Goal: Complete application form

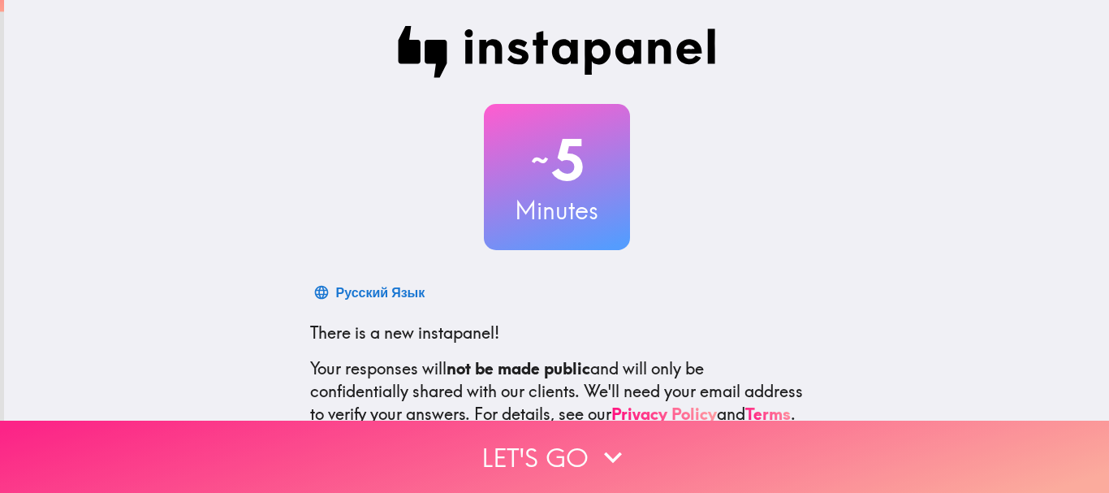
click at [566, 466] on button "Let's go" at bounding box center [554, 457] width 1109 height 72
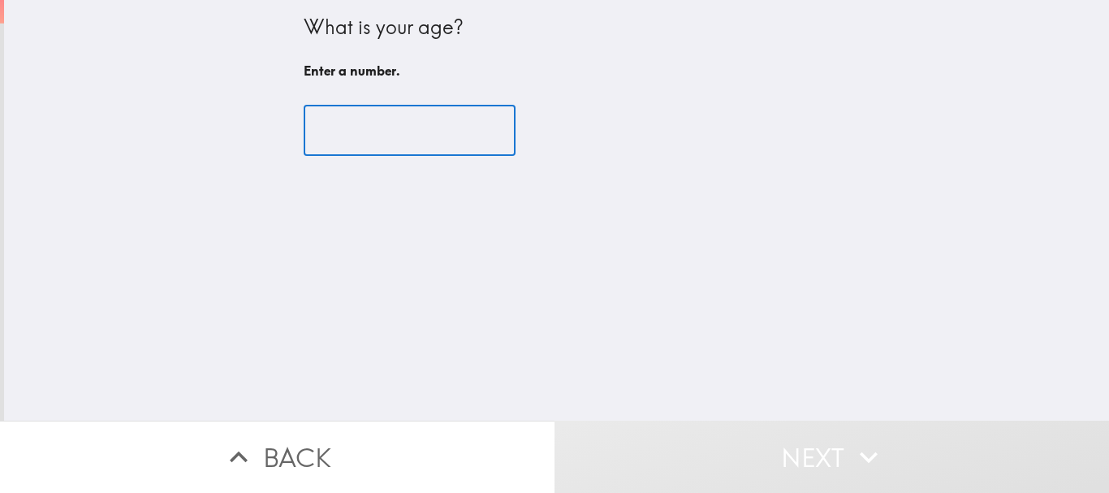
click at [410, 140] on input "number" at bounding box center [410, 131] width 212 height 50
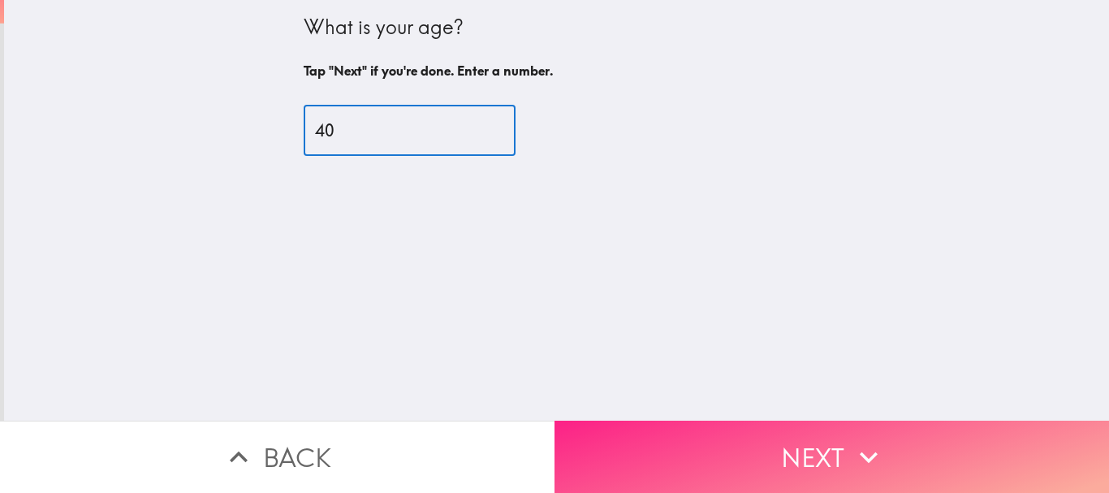
type input "40"
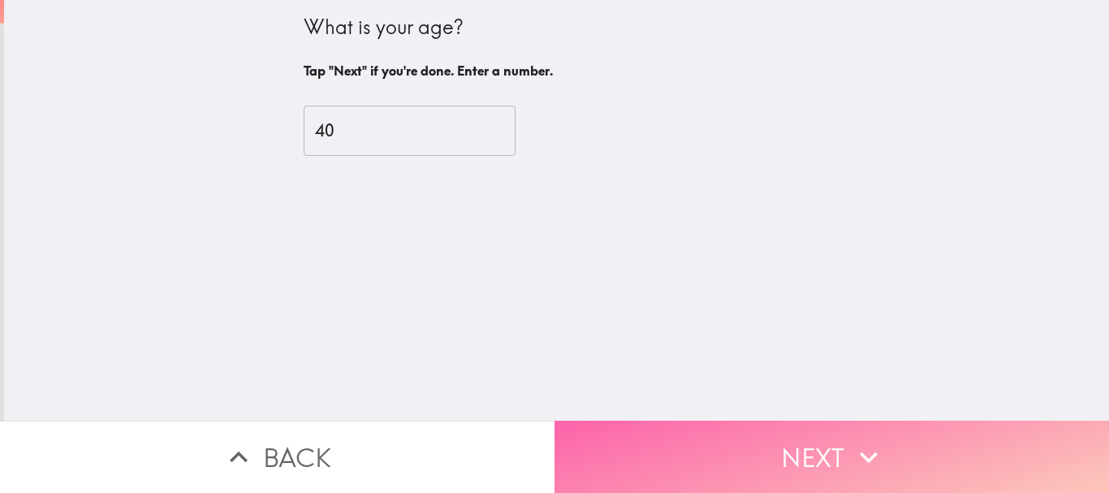
click at [813, 428] on button "Next" at bounding box center [832, 457] width 555 height 72
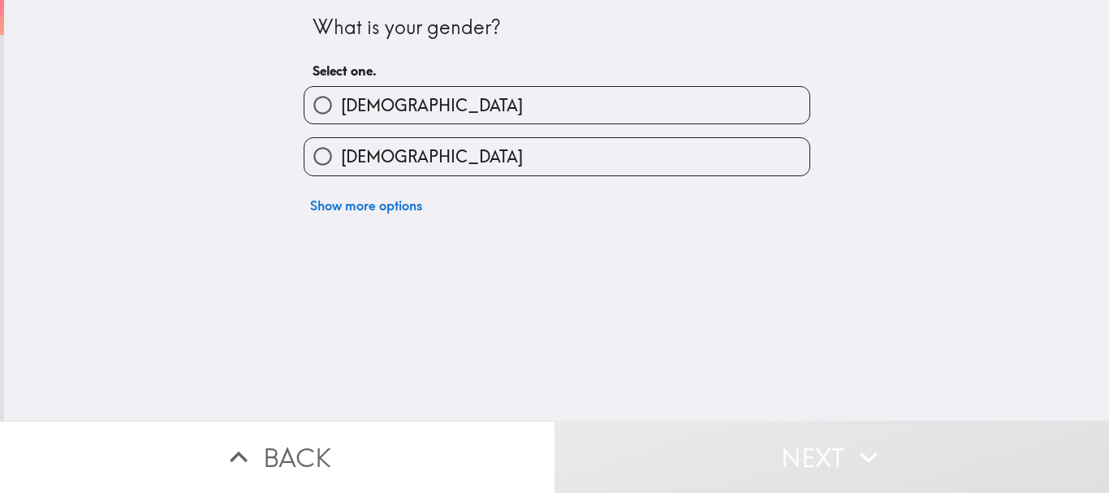
click at [475, 117] on label "[DEMOGRAPHIC_DATA]" at bounding box center [557, 105] width 505 height 37
click at [341, 117] on input "[DEMOGRAPHIC_DATA]" at bounding box center [323, 105] width 37 height 37
radio input "true"
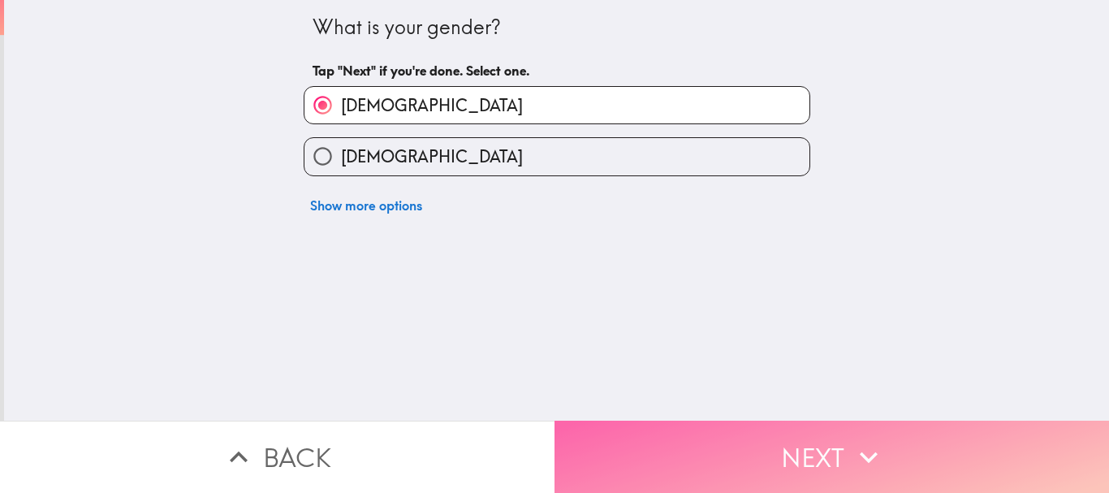
click at [715, 428] on button "Next" at bounding box center [832, 457] width 555 height 72
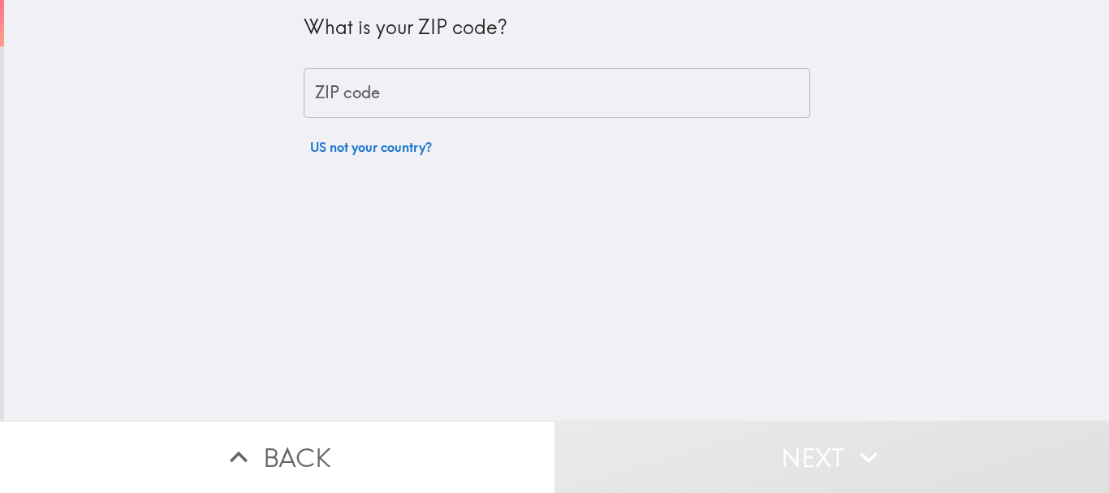
click at [417, 97] on input "ZIP code" at bounding box center [557, 93] width 507 height 50
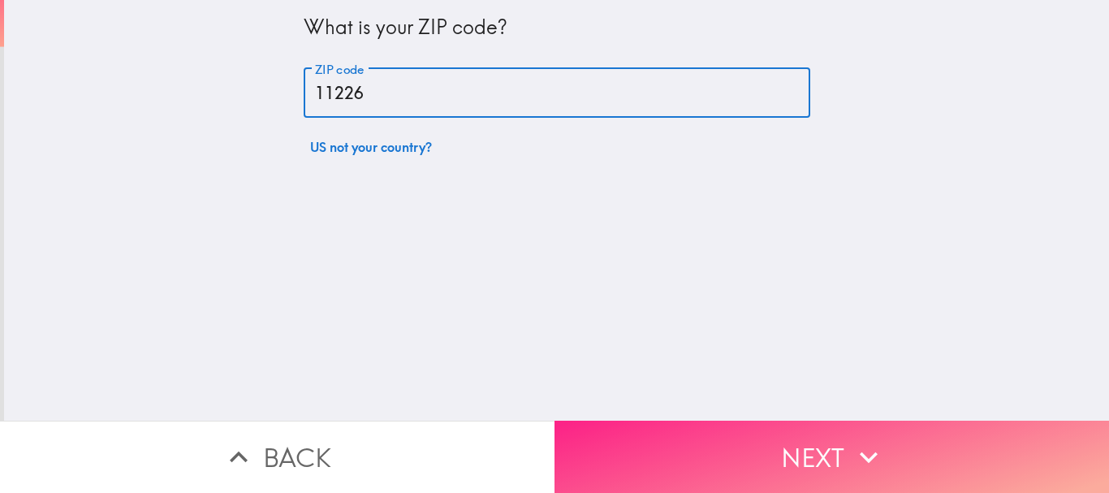
type input "11226"
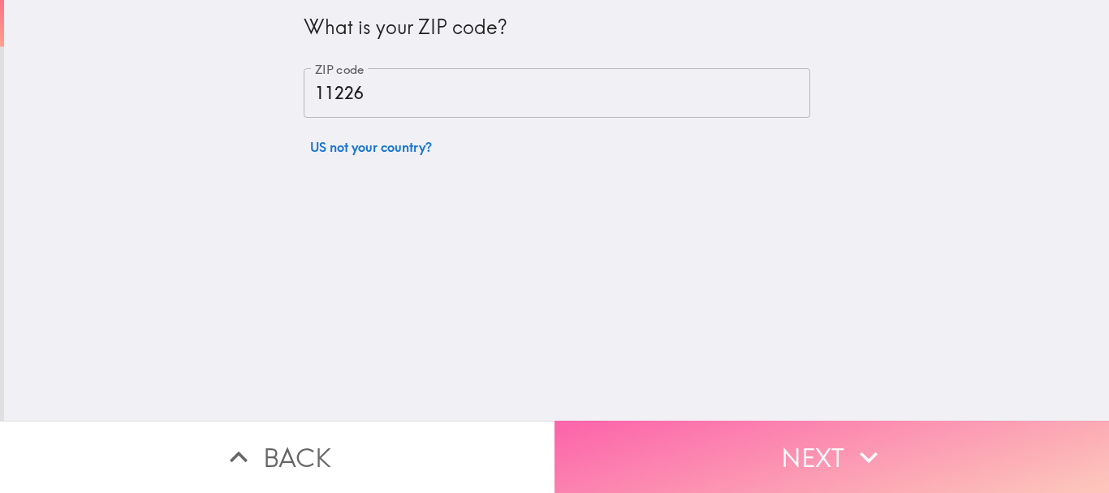
click at [672, 465] on button "Next" at bounding box center [832, 457] width 555 height 72
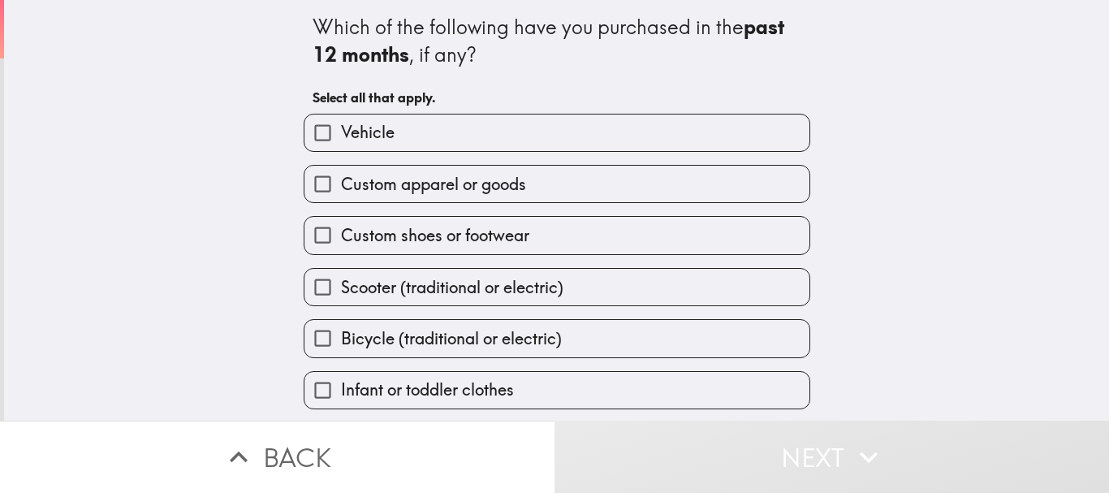
click at [525, 136] on label "Vehicle" at bounding box center [557, 132] width 505 height 37
click at [341, 136] on input "Vehicle" at bounding box center [323, 132] width 37 height 37
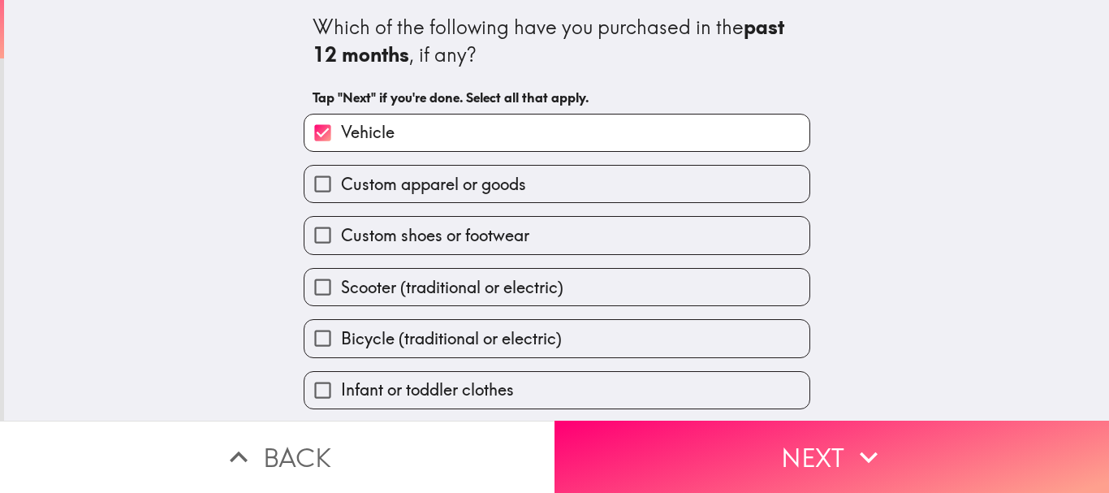
click at [525, 136] on label "Vehicle" at bounding box center [557, 132] width 505 height 37
click at [341, 136] on input "Vehicle" at bounding box center [323, 132] width 37 height 37
checkbox input "false"
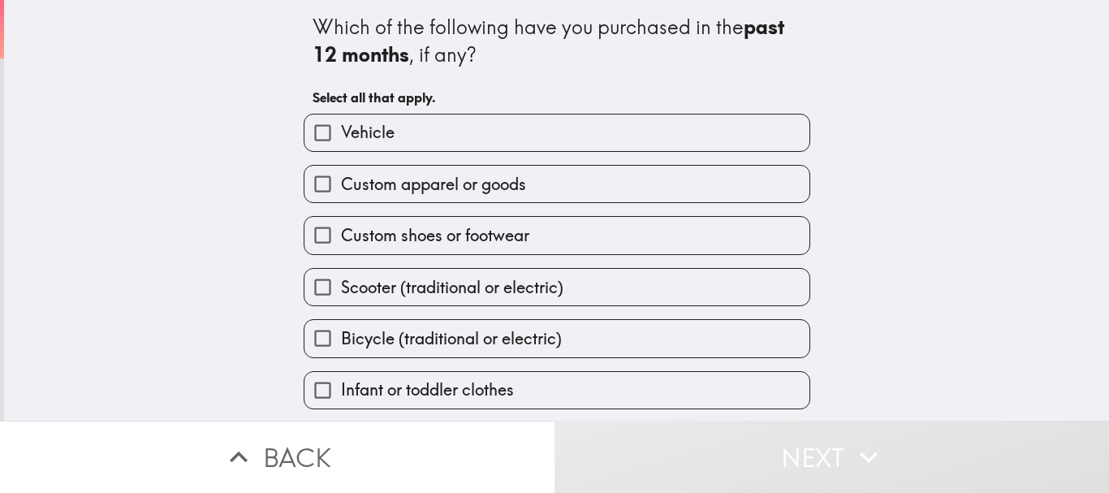
click at [543, 181] on label "Custom apparel or goods" at bounding box center [557, 184] width 505 height 37
click at [341, 181] on input "Custom apparel or goods" at bounding box center [323, 184] width 37 height 37
checkbox input "true"
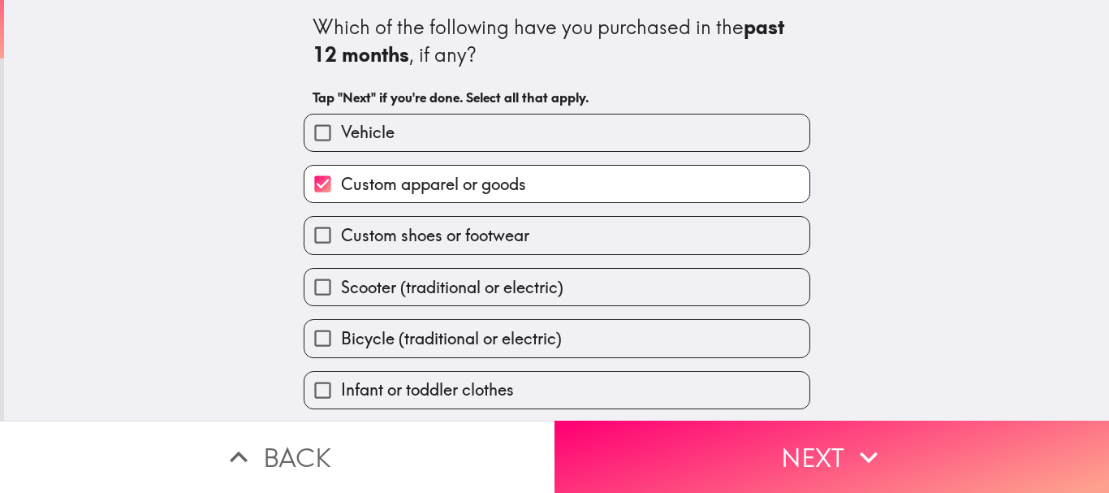
click at [584, 232] on label "Custom shoes or footwear" at bounding box center [557, 235] width 505 height 37
click at [341, 232] on input "Custom shoes or footwear" at bounding box center [323, 235] width 37 height 37
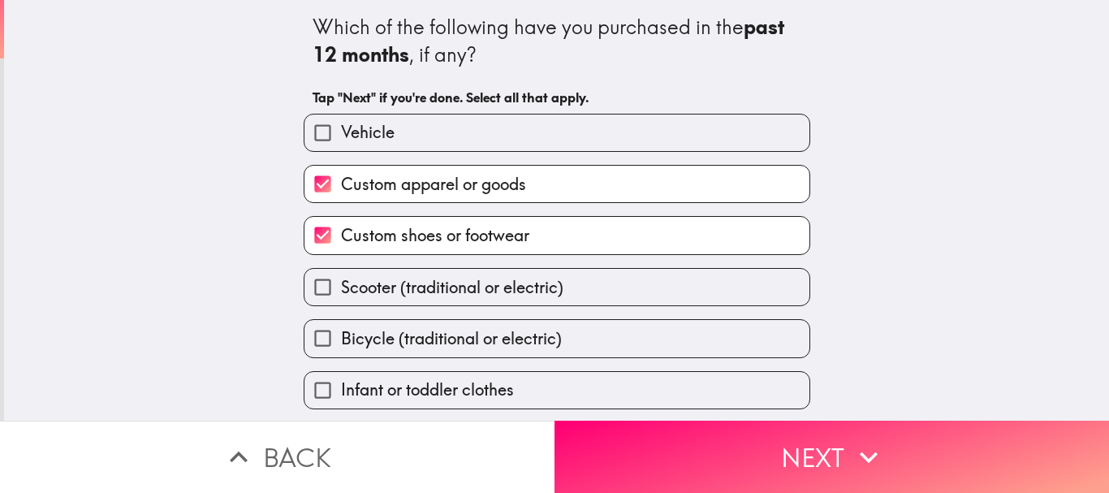
scroll to position [97, 0]
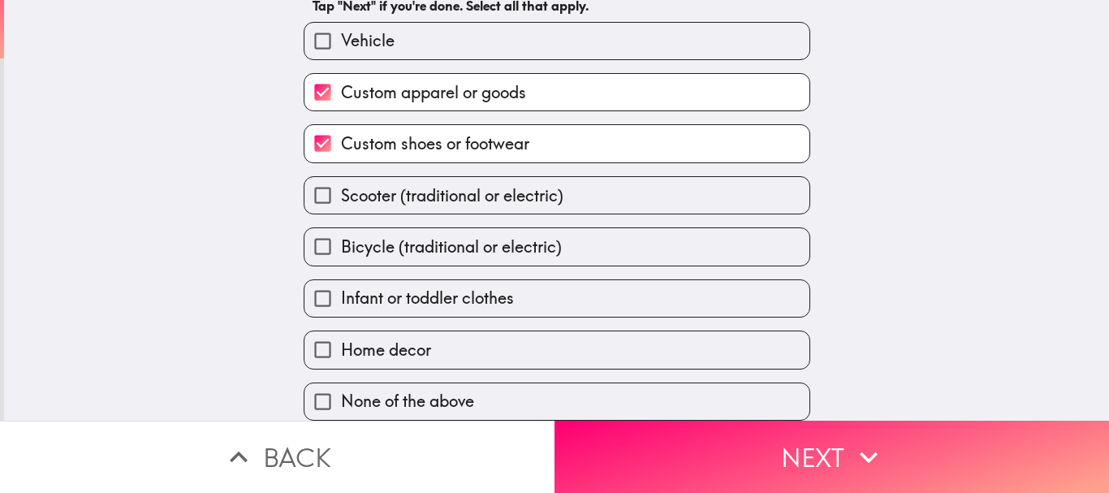
click at [557, 126] on label "Custom shoes or footwear" at bounding box center [557, 143] width 505 height 37
click at [341, 126] on input "Custom shoes or footwear" at bounding box center [323, 143] width 37 height 37
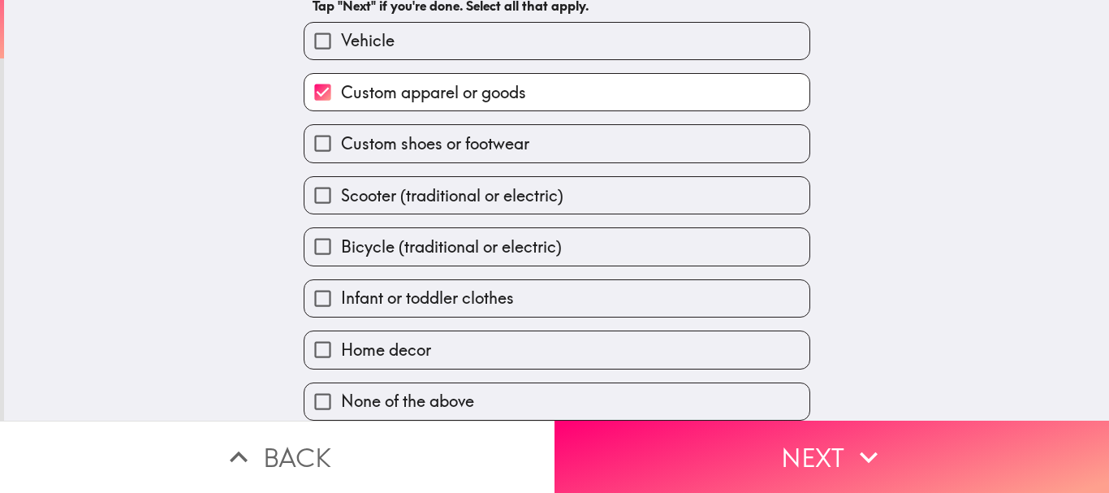
click at [553, 140] on label "Custom shoes or footwear" at bounding box center [557, 143] width 505 height 37
click at [341, 140] on input "Custom shoes or footwear" at bounding box center [323, 143] width 37 height 37
checkbox input "true"
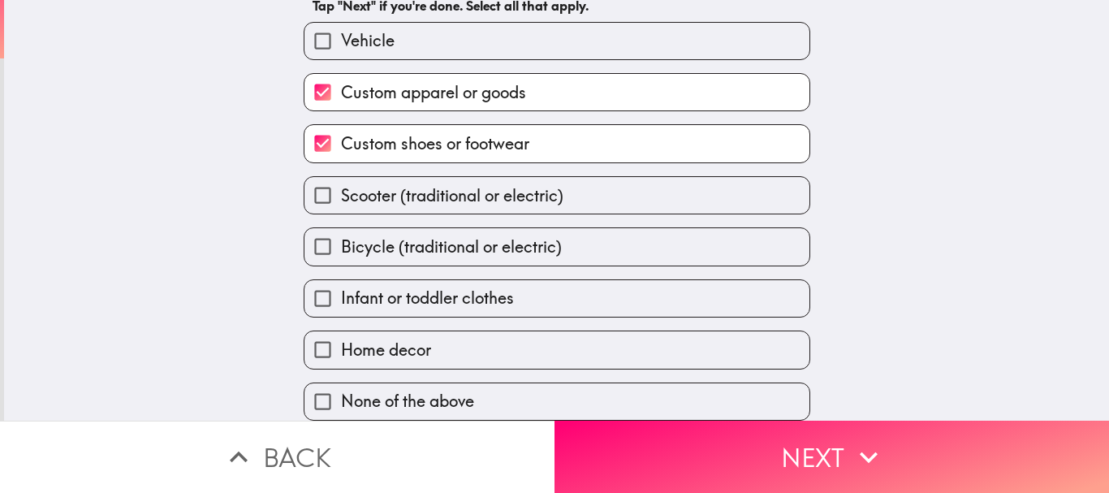
click at [562, 189] on label "Scooter (traditional or electric)" at bounding box center [557, 195] width 505 height 37
click at [341, 189] on input "Scooter (traditional or electric)" at bounding box center [323, 195] width 37 height 37
checkbox input "true"
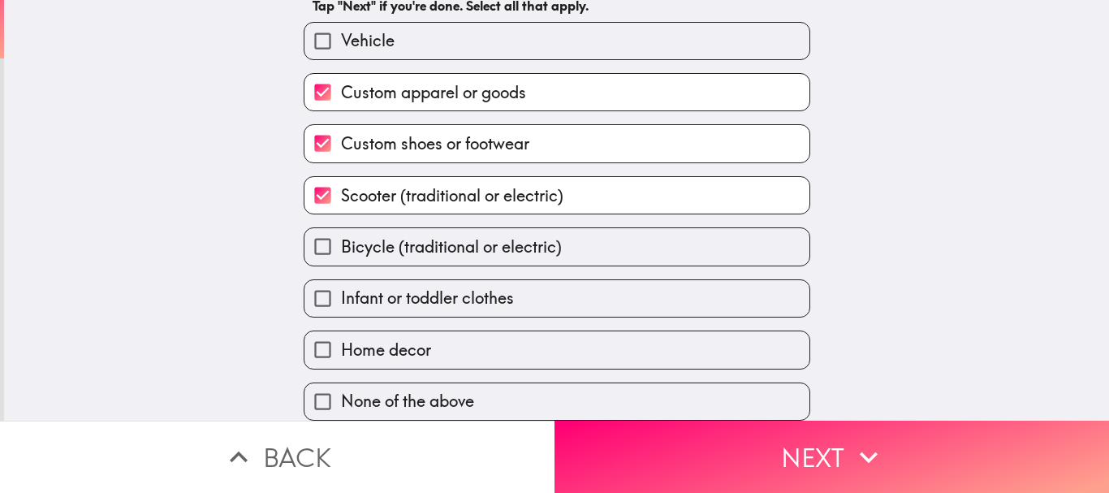
scroll to position [104, 0]
click at [550, 348] on label "Home decor" at bounding box center [557, 349] width 505 height 37
click at [341, 348] on input "Home decor" at bounding box center [323, 349] width 37 height 37
checkbox input "true"
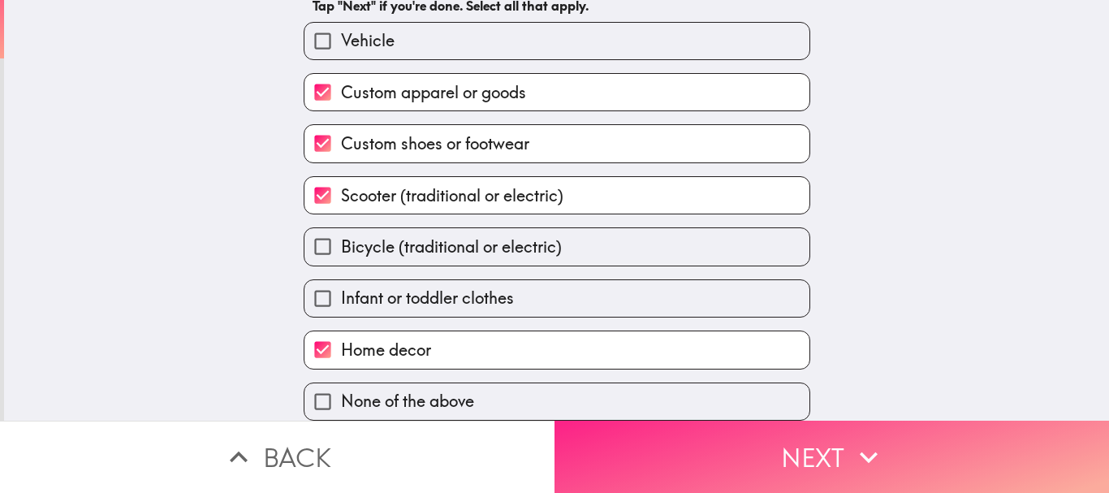
click at [749, 452] on button "Next" at bounding box center [832, 457] width 555 height 72
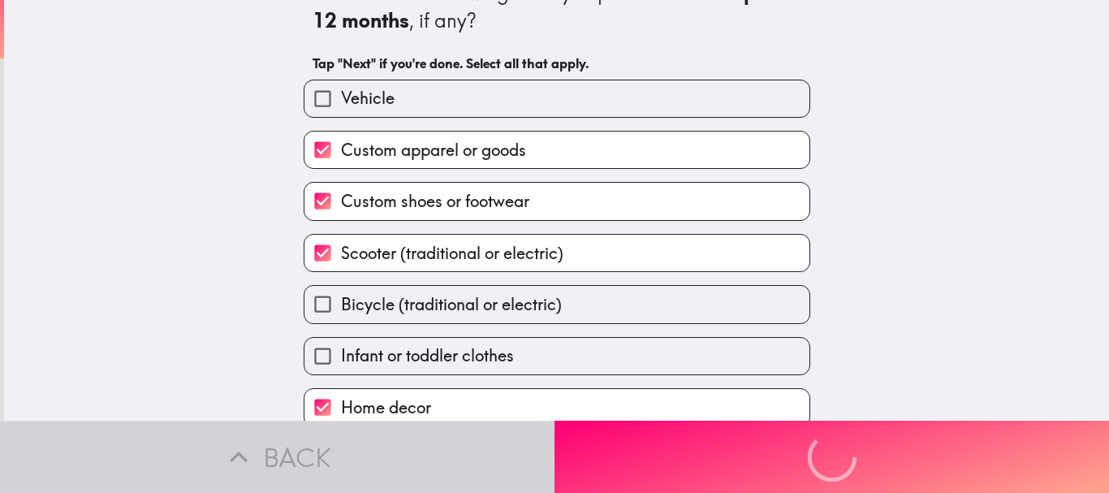
scroll to position [0, 0]
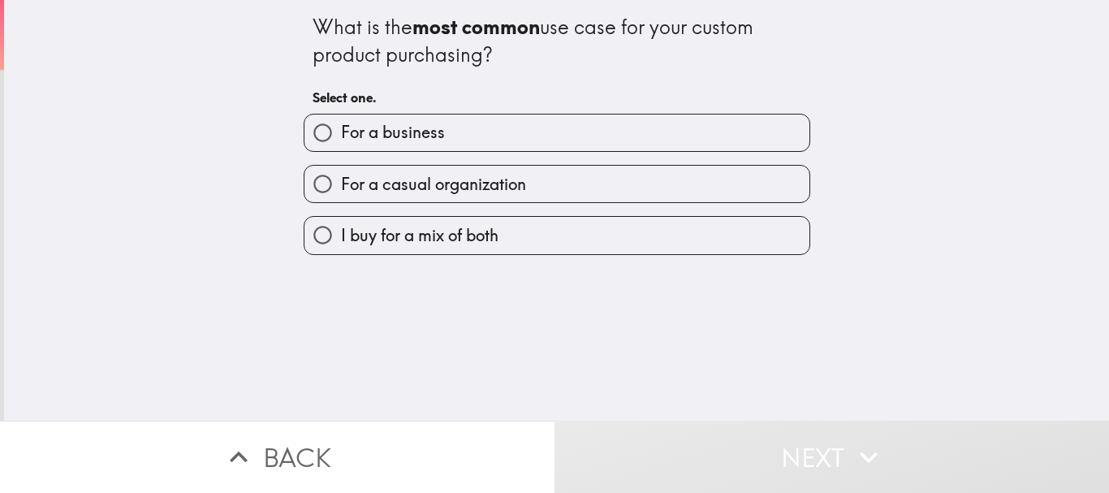
click at [500, 216] on div "I buy for a mix of both" at bounding box center [557, 235] width 507 height 38
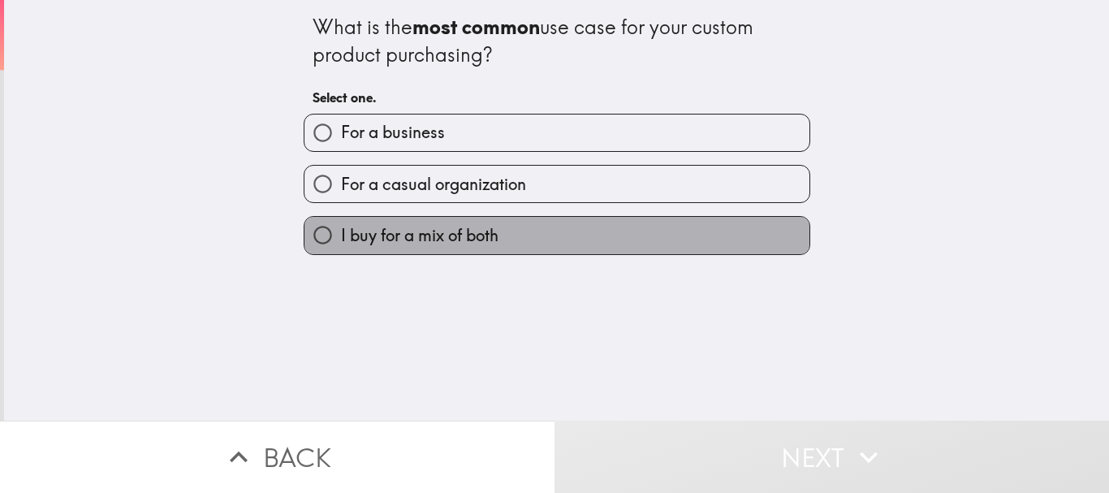
click at [496, 231] on label "I buy for a mix of both" at bounding box center [557, 235] width 505 height 37
click at [341, 231] on input "I buy for a mix of both" at bounding box center [323, 235] width 37 height 37
radio input "true"
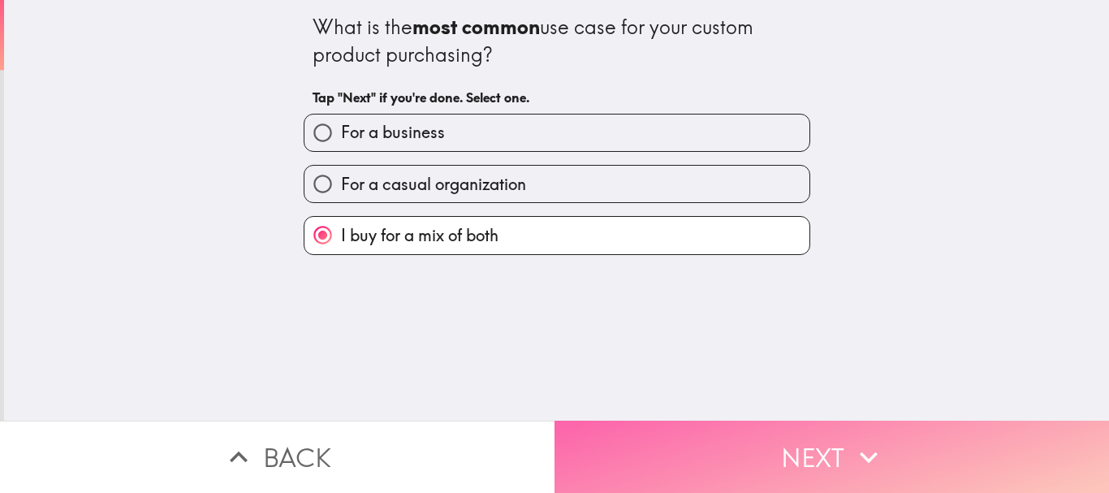
click at [764, 432] on button "Next" at bounding box center [832, 457] width 555 height 72
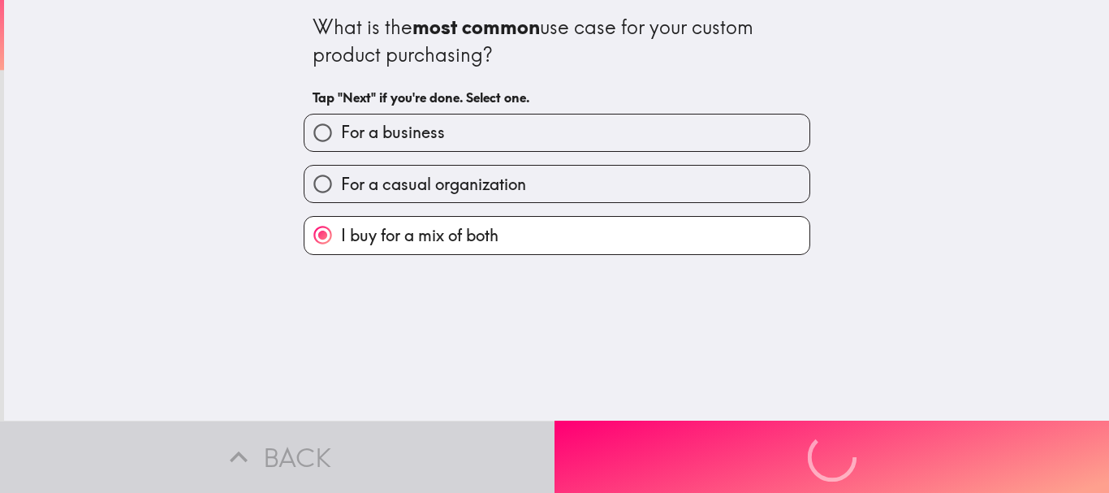
drag, startPoint x: 568, startPoint y: 46, endPoint x: 625, endPoint y: 42, distance: 57.0
click at [625, 42] on div "What is the most common use case for your custom product purchasing?" at bounding box center [557, 41] width 489 height 54
